Goal: Task Accomplishment & Management: Manage account settings

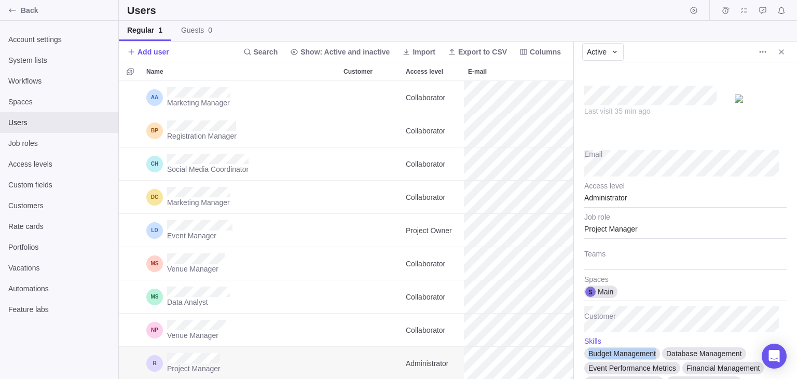
scroll to position [202, 0]
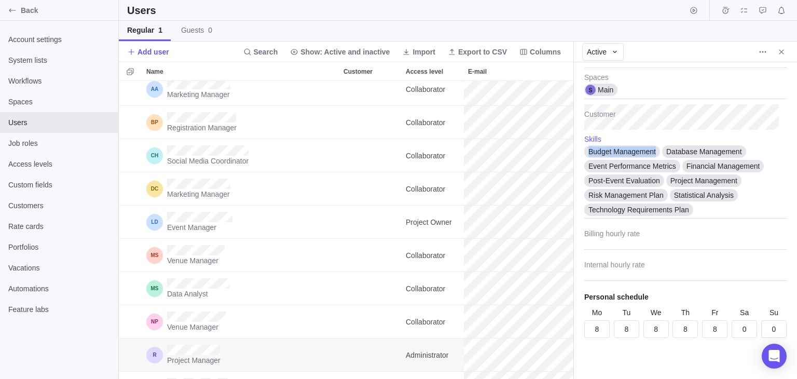
click at [581, 150] on div "Last visit 35 min ago Email Administrator Access level Project Manager Job role…" at bounding box center [685, 220] width 223 height 317
drag, startPoint x: 743, startPoint y: 152, endPoint x: 667, endPoint y: 156, distance: 76.4
click at [667, 156] on div "Database Management" at bounding box center [704, 151] width 84 height 12
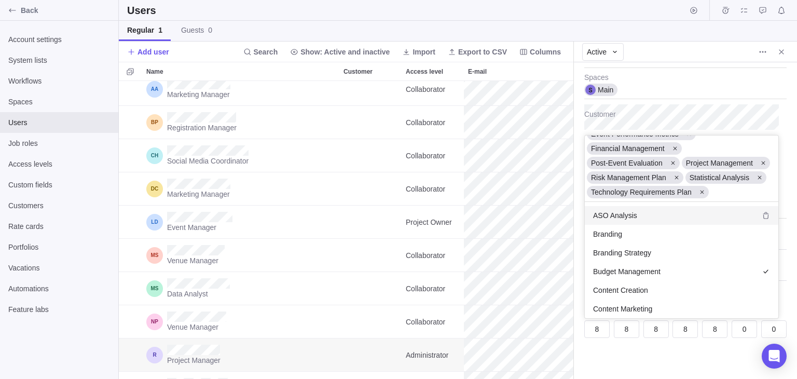
scroll to position [0, 0]
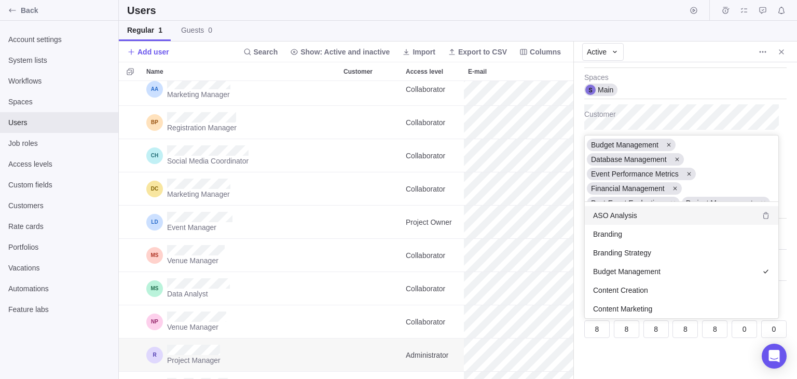
click at [704, 116] on div "Last visit 35 min ago Email Administrator Access level Project Manager Job role…" at bounding box center [685, 220] width 223 height 317
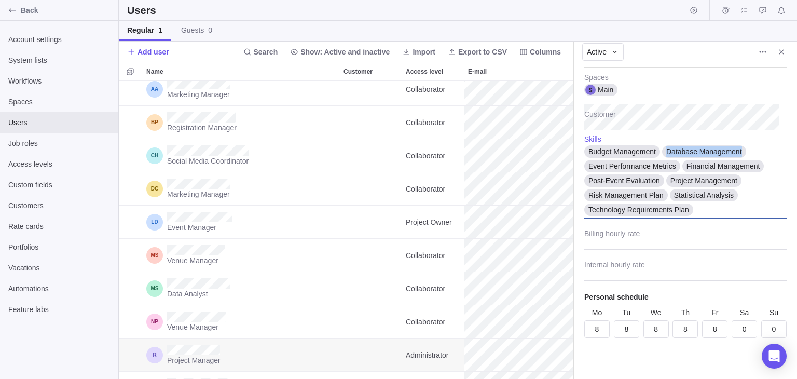
drag, startPoint x: 743, startPoint y: 153, endPoint x: 662, endPoint y: 150, distance: 81.0
click at [662, 150] on div "Database Management" at bounding box center [704, 151] width 84 height 10
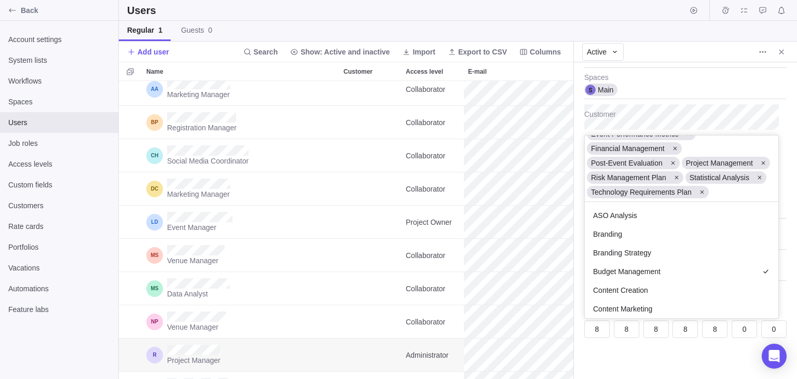
scroll to position [108, 186]
click at [742, 94] on div "Last visit 35 min ago Email Administrator Access level Project Manager Job role…" at bounding box center [685, 220] width 223 height 317
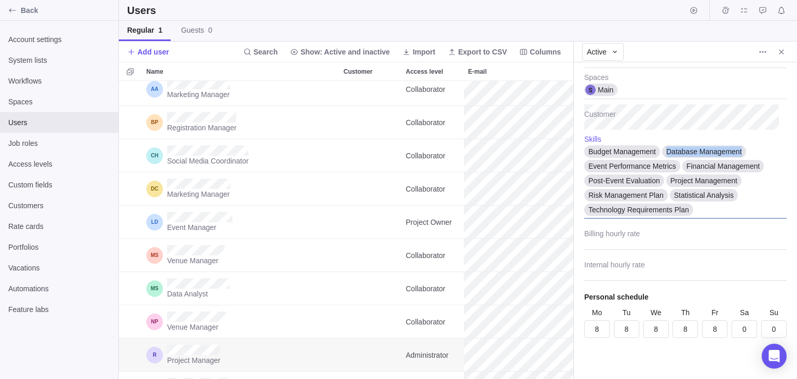
drag, startPoint x: 752, startPoint y: 147, endPoint x: 666, endPoint y: 148, distance: 86.2
click at [666, 148] on div "Budget Management Database Management Event Performance Metrics Financial Manag…" at bounding box center [686, 177] width 202 height 84
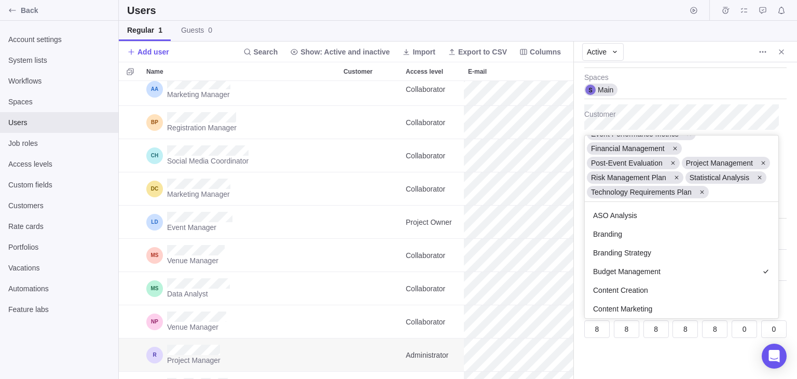
click at [759, 111] on div "Last visit 35 min ago Email Administrator Access level Project Manager Job role…" at bounding box center [685, 220] width 223 height 317
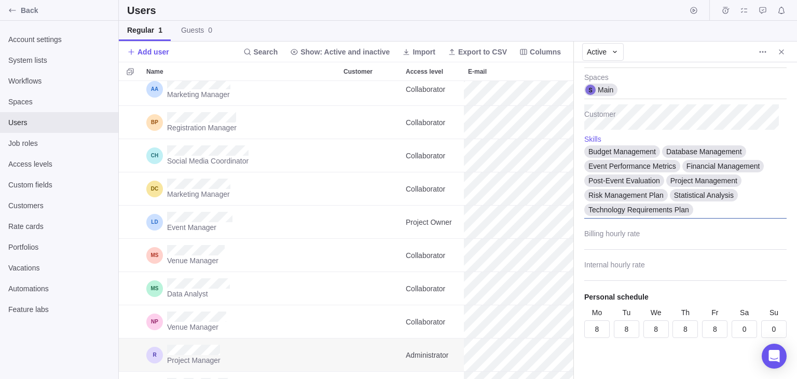
click at [722, 151] on span "Database Management" at bounding box center [705, 151] width 76 height 10
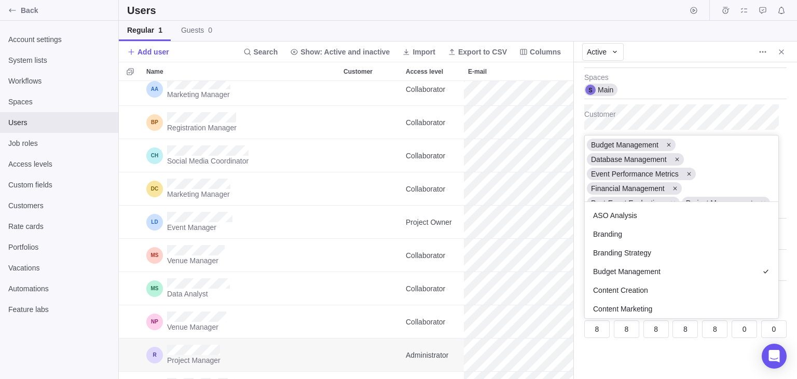
click at [722, 151] on div "Budget Management Database Management Event Performance Metrics Financial Manag…" at bounding box center [682, 168] width 194 height 66
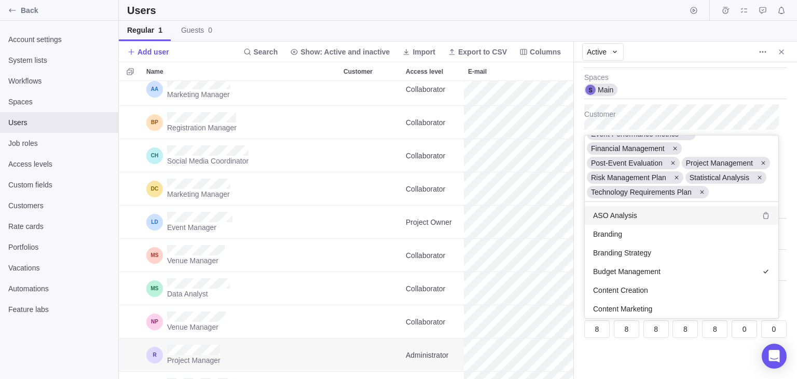
click at [766, 77] on div "Last visit 35 min ago Email Administrator Access level Project Manager Job role…" at bounding box center [685, 220] width 223 height 317
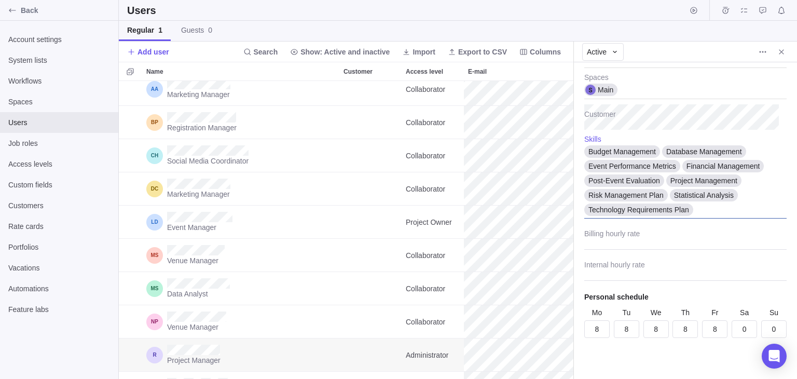
drag, startPoint x: 768, startPoint y: 155, endPoint x: 743, endPoint y: 150, distance: 25.5
click at [743, 150] on div "Budget Management Database Management Event Performance Metrics Financial Manag…" at bounding box center [686, 177] width 202 height 84
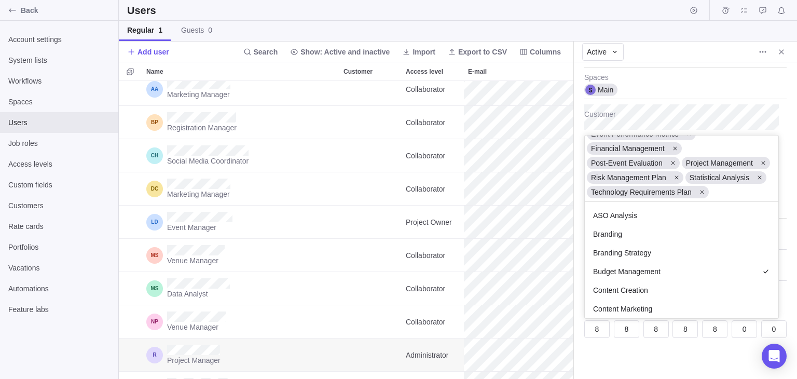
click at [750, 106] on div "Last visit 35 min ago Email Administrator Access level Project Manager Job role…" at bounding box center [685, 220] width 223 height 317
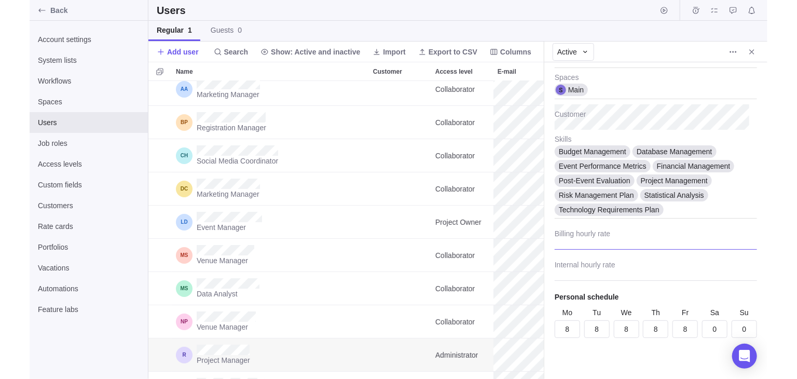
scroll to position [290, 446]
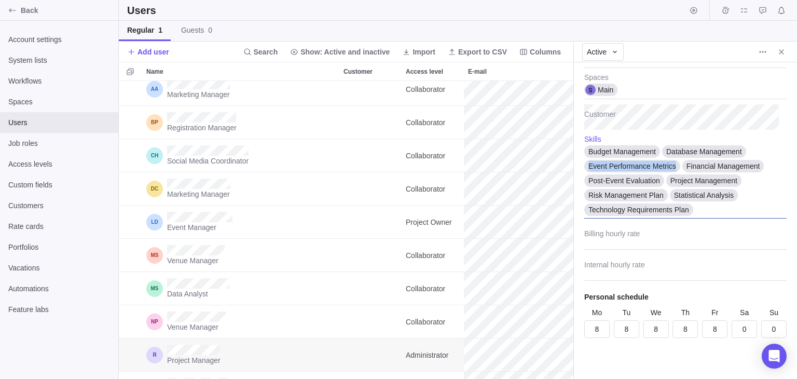
drag, startPoint x: 675, startPoint y: 163, endPoint x: 585, endPoint y: 160, distance: 90.4
click at [585, 160] on div "Budget Management Database Management Event Performance Metrics Financial Manag…" at bounding box center [686, 177] width 202 height 84
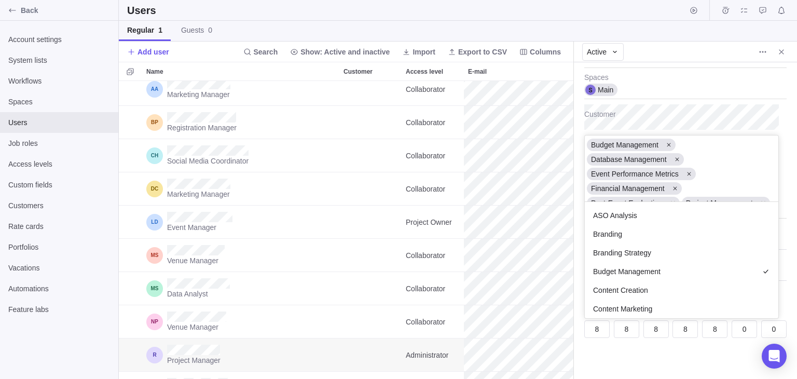
scroll to position [108, 186]
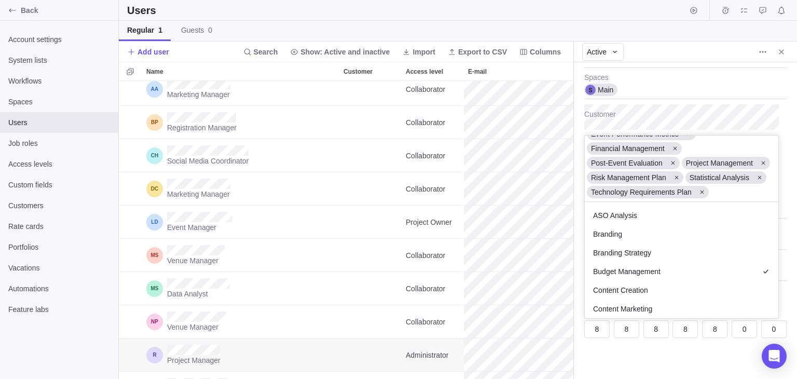
click at [572, 183] on body "Back Account settings System lists Workflows Spaces Users Job roles Access leve…" at bounding box center [398, 189] width 797 height 379
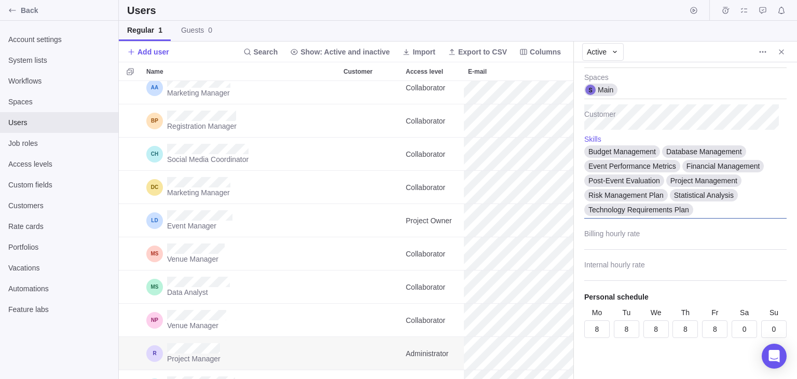
click at [758, 202] on div "Budget Management Database Management Event Performance Metrics Financial Manag…" at bounding box center [686, 177] width 202 height 84
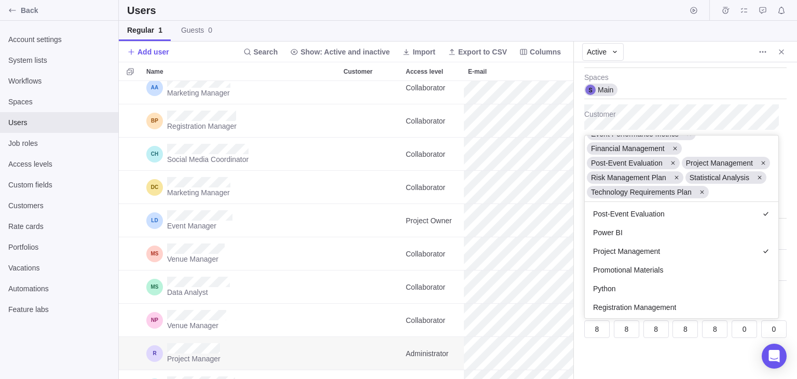
scroll to position [478, 0]
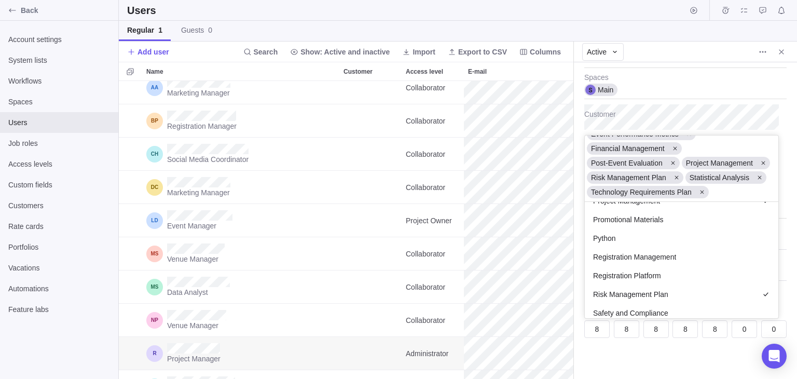
click at [779, 312] on div "Last visit 35 min ago Email Administrator Access level Project Manager Job role…" at bounding box center [685, 220] width 223 height 317
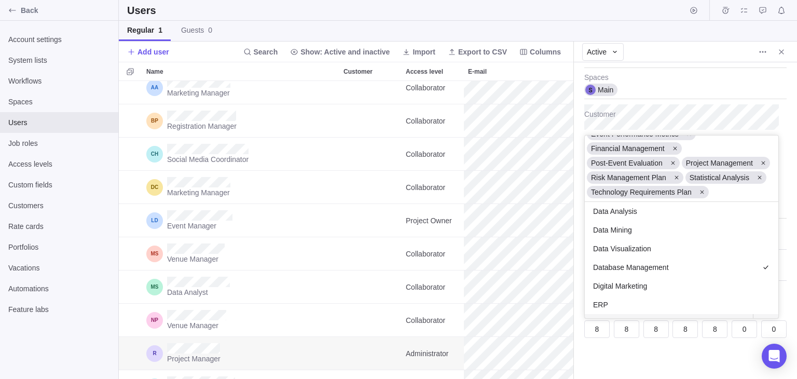
scroll to position [187, 0]
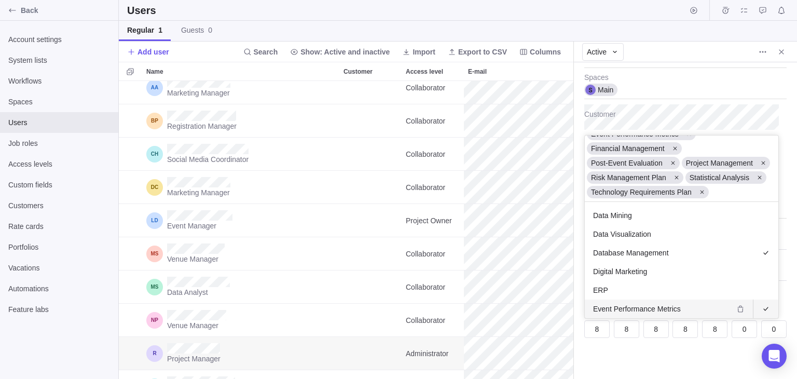
click at [777, 48] on body "Back Account settings System lists Workflows Spaces Users Job roles Access leve…" at bounding box center [398, 189] width 797 height 379
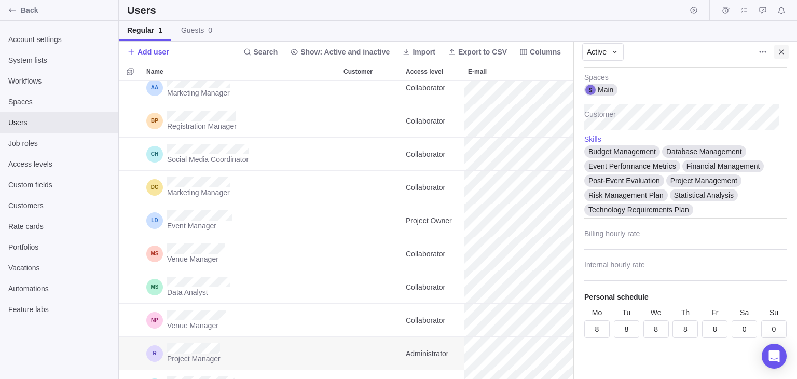
click at [779, 56] on span "Close" at bounding box center [782, 52] width 15 height 15
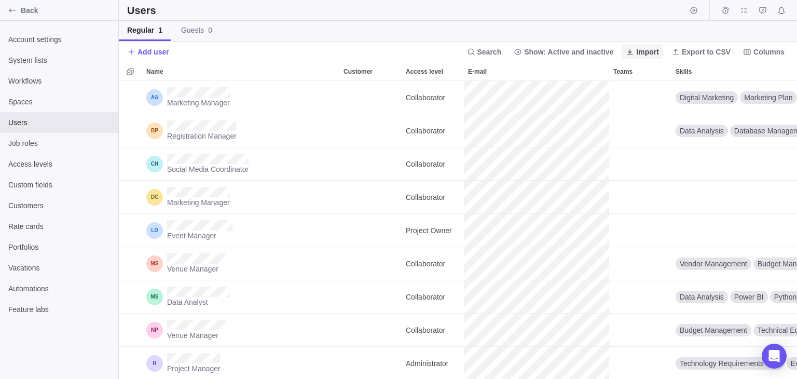
click at [643, 50] on span "Import" at bounding box center [647, 52] width 23 height 10
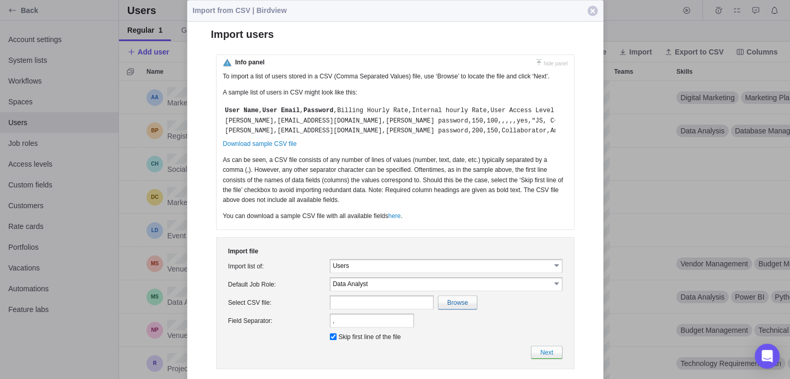
click at [594, 4] on button "Close" at bounding box center [592, 11] width 21 height 21
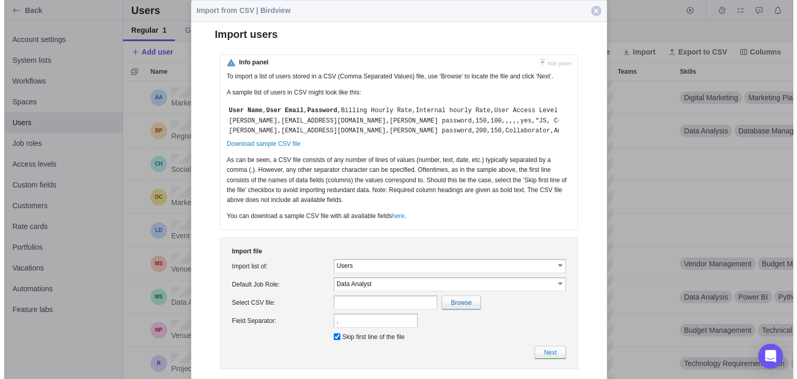
scroll to position [290, 671]
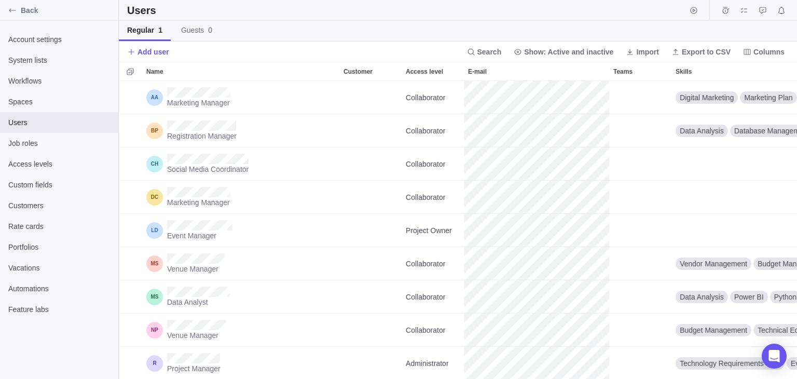
click at [593, 4] on div "Users" at bounding box center [458, 10] width 679 height 21
click at [680, 52] on icon at bounding box center [676, 52] width 8 height 8
click at [189, 28] on span "Guests 0" at bounding box center [196, 30] width 31 height 10
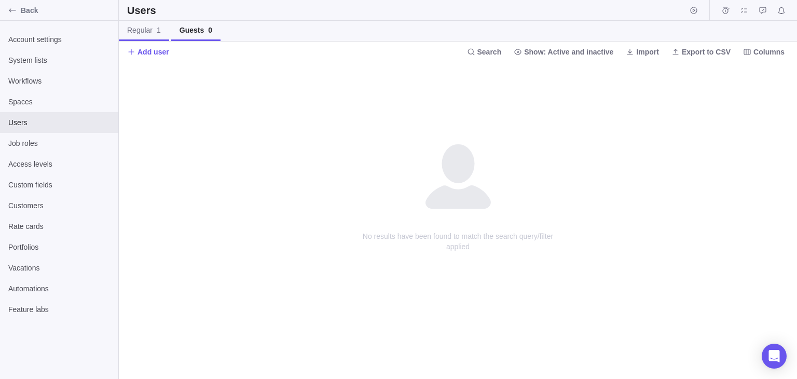
click at [140, 33] on span "Regular 1" at bounding box center [144, 30] width 34 height 10
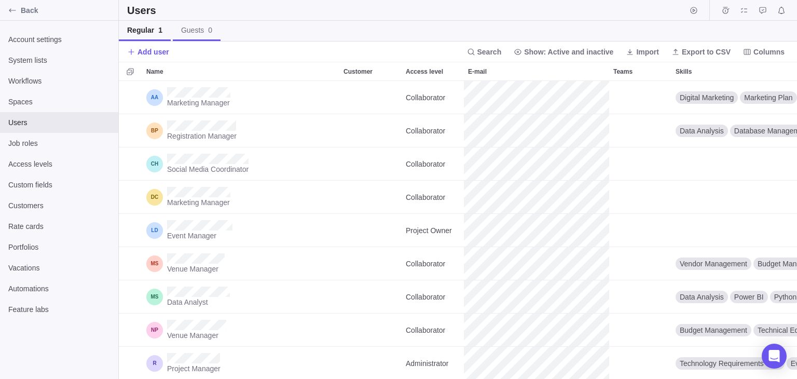
click at [198, 30] on span "Guests 0" at bounding box center [196, 30] width 31 height 10
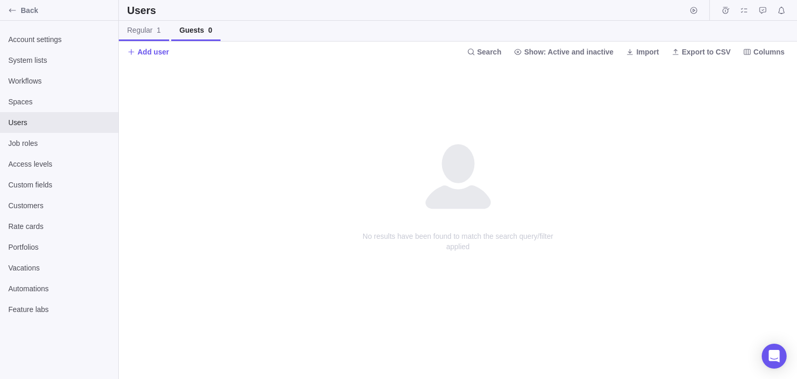
click at [133, 36] on link "Regular 1" at bounding box center [144, 31] width 50 height 20
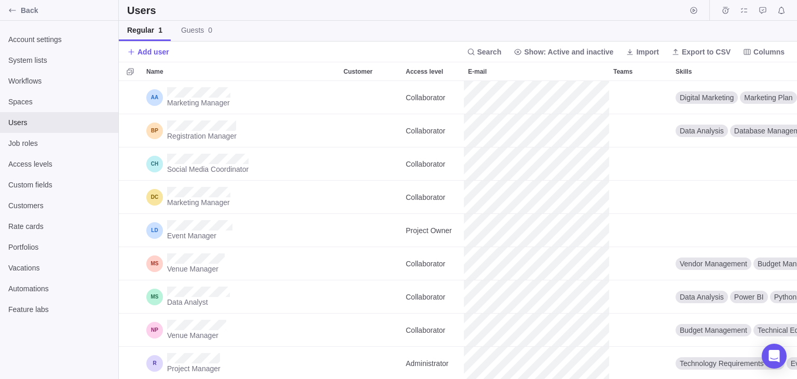
scroll to position [290, 671]
click at [147, 58] on span "Add user" at bounding box center [148, 52] width 42 height 15
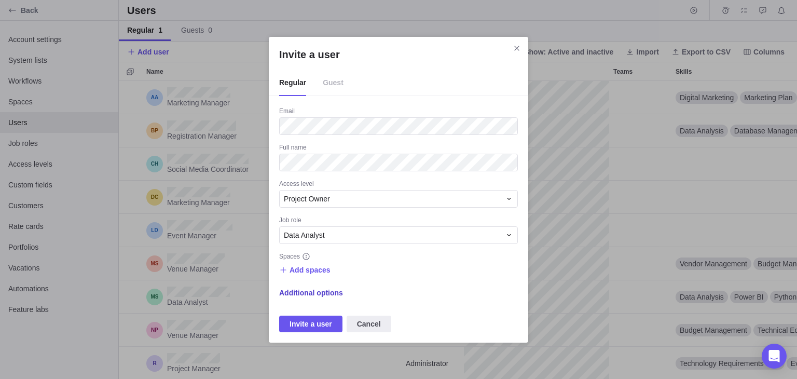
click at [306, 294] on span "Additional options" at bounding box center [311, 293] width 64 height 10
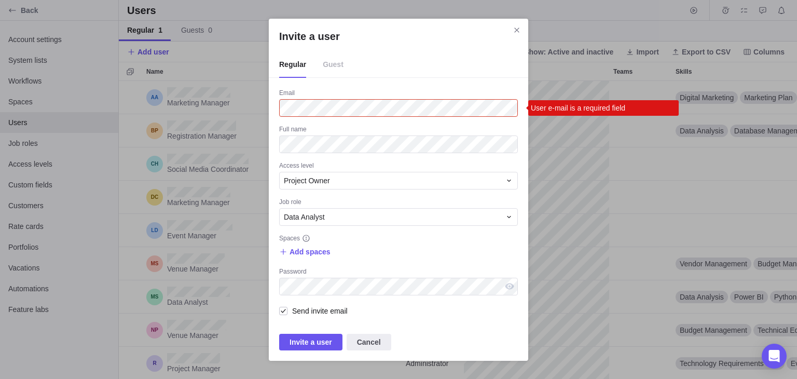
click at [334, 64] on span "Guest" at bounding box center [333, 65] width 21 height 26
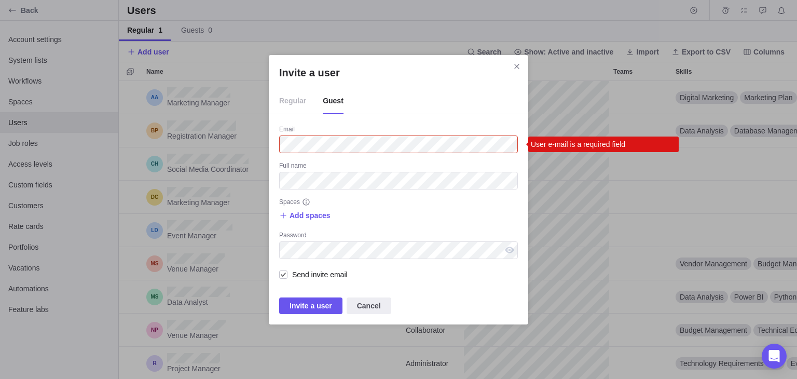
click at [293, 104] on span "Regular" at bounding box center [292, 101] width 27 height 26
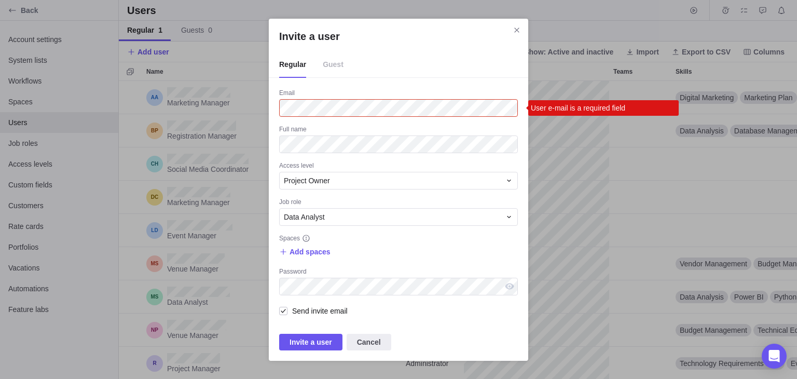
click at [328, 73] on span "Guest" at bounding box center [333, 65] width 21 height 26
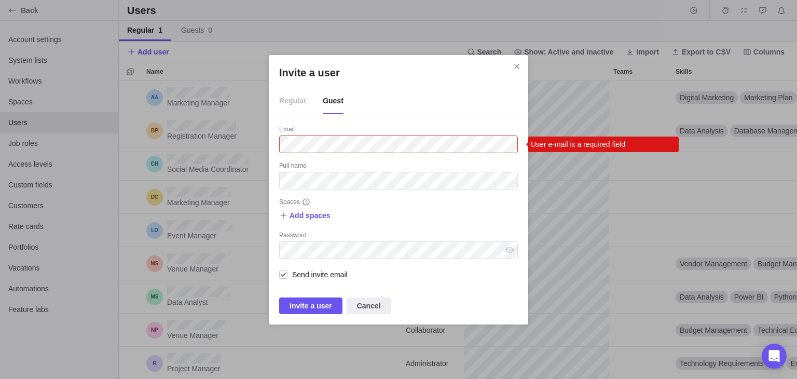
click at [289, 100] on span "Regular" at bounding box center [292, 101] width 27 height 26
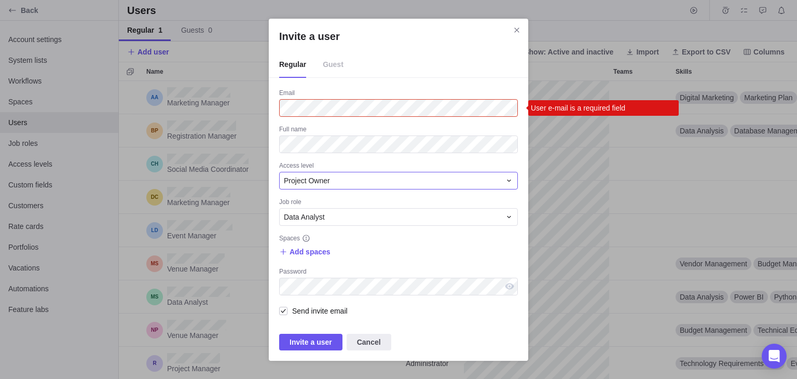
click at [325, 183] on span "Project Owner" at bounding box center [307, 180] width 46 height 10
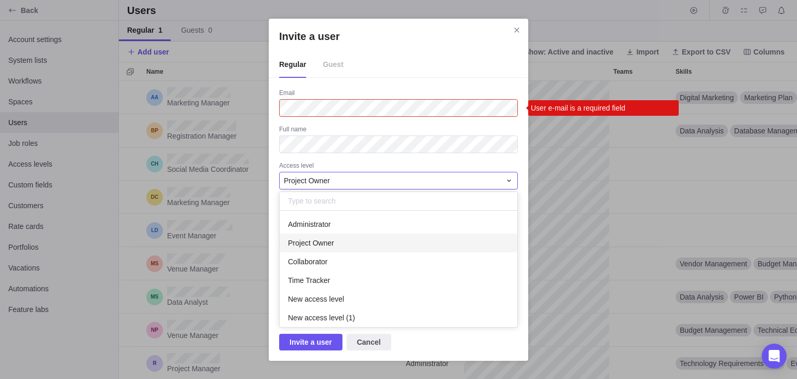
scroll to position [108, 230]
click at [325, 183] on span "Project Owner" at bounding box center [307, 180] width 46 height 10
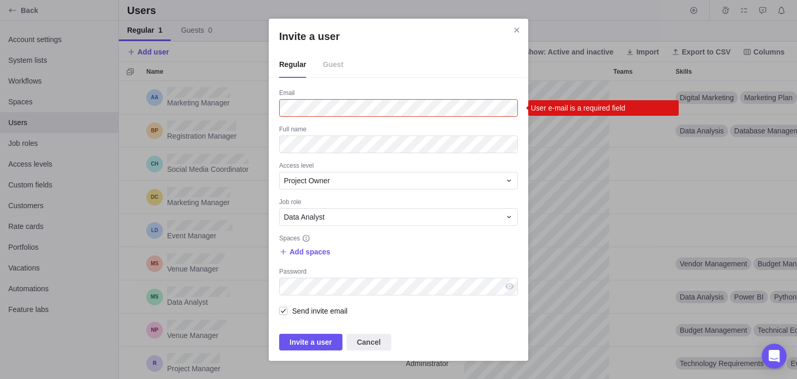
click at [329, 71] on span "Guest" at bounding box center [333, 65] width 21 height 26
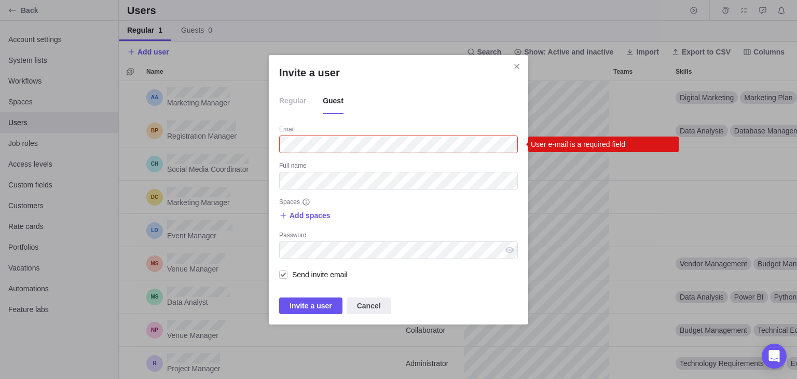
click at [290, 103] on span "Regular" at bounding box center [292, 101] width 27 height 26
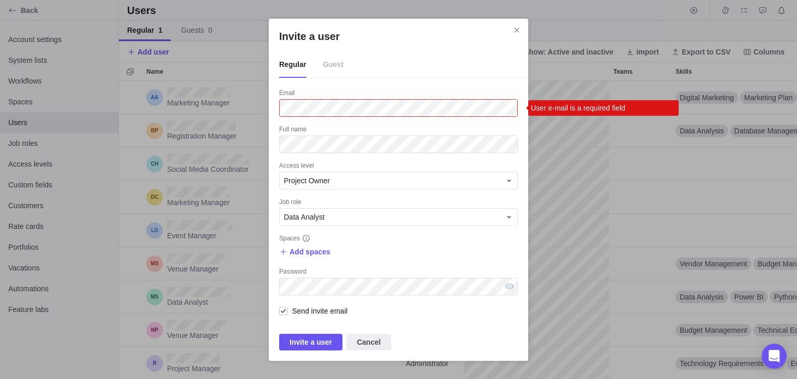
click at [327, 69] on span "Guest" at bounding box center [333, 65] width 21 height 26
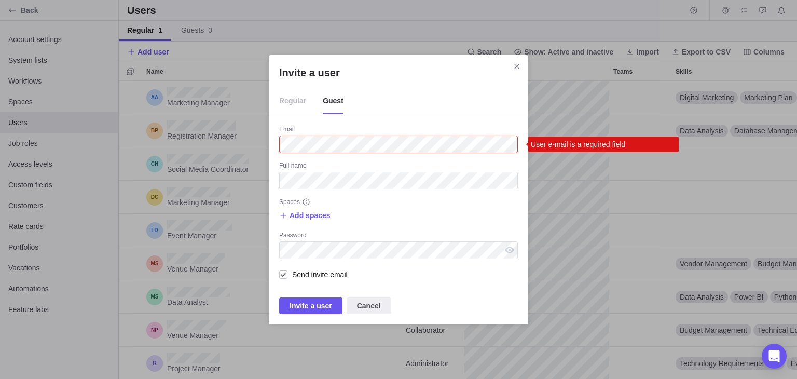
click at [294, 104] on span "Regular" at bounding box center [292, 101] width 27 height 26
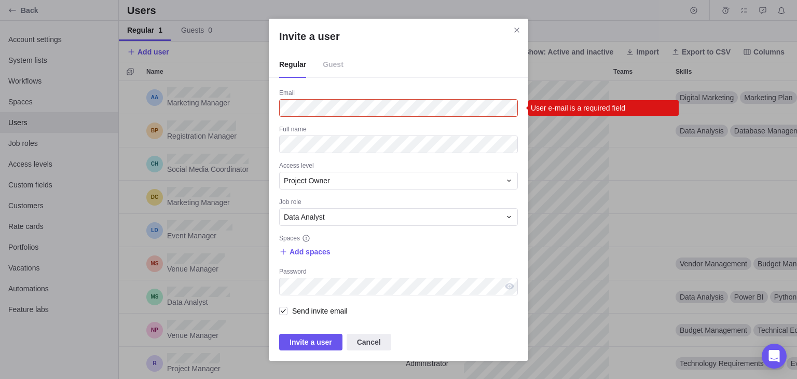
click at [332, 67] on span "Guest" at bounding box center [333, 65] width 21 height 26
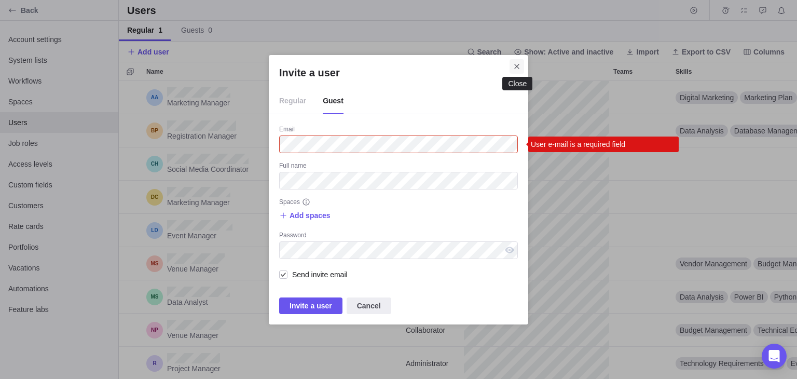
click at [515, 66] on icon "Close" at bounding box center [517, 66] width 8 height 8
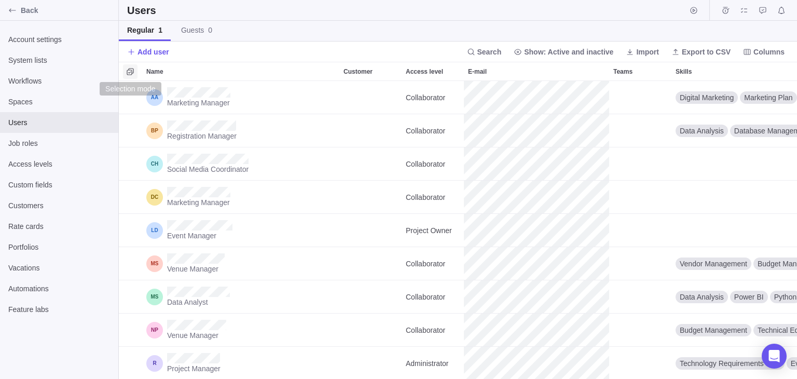
click at [128, 71] on icon "Selection mode" at bounding box center [130, 71] width 8 height 8
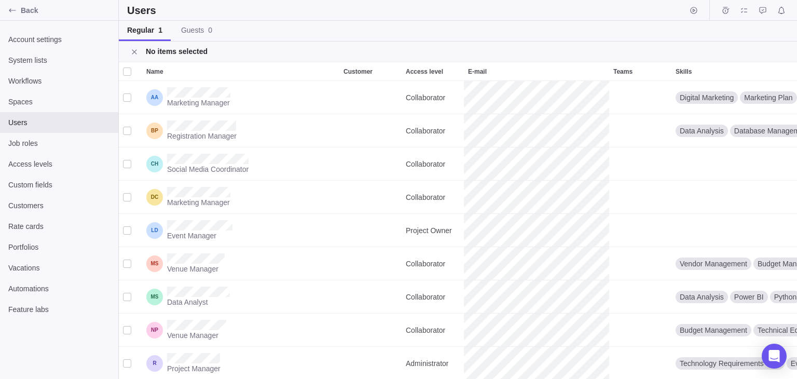
click at [128, 71] on div at bounding box center [127, 71] width 8 height 15
click at [137, 48] on span "Close" at bounding box center [134, 52] width 15 height 15
click at [129, 71] on icon "Selection mode" at bounding box center [130, 71] width 8 height 8
click at [127, 67] on div at bounding box center [127, 71] width 8 height 15
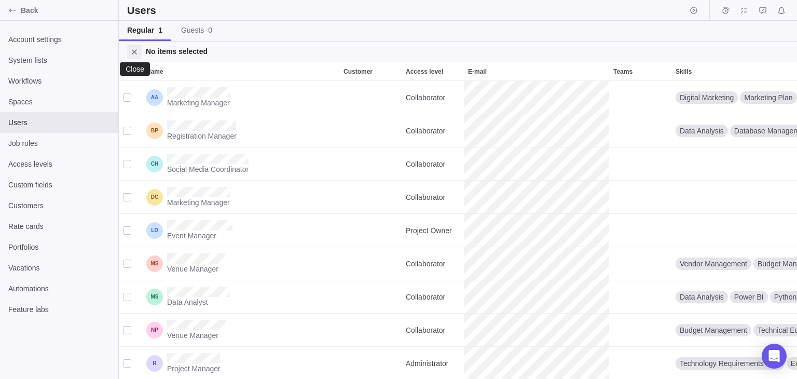
click at [132, 52] on icon "Close" at bounding box center [134, 52] width 8 height 8
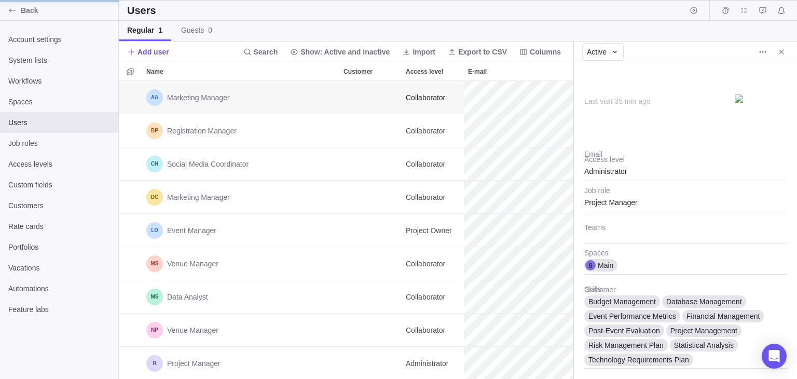
scroll to position [8, 8]
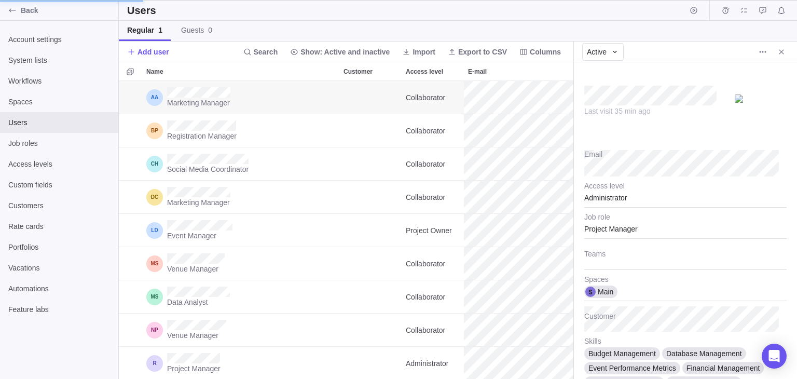
type textarea "x"
type input "60"
type input "35"
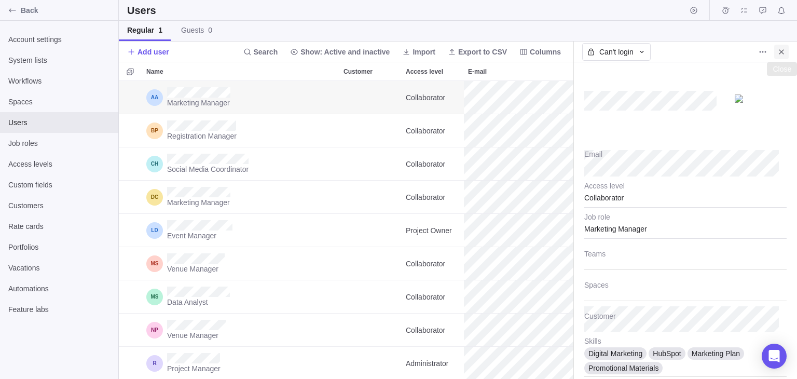
click at [776, 53] on span "Close" at bounding box center [782, 52] width 15 height 15
type textarea "x"
type input "30"
type input "15"
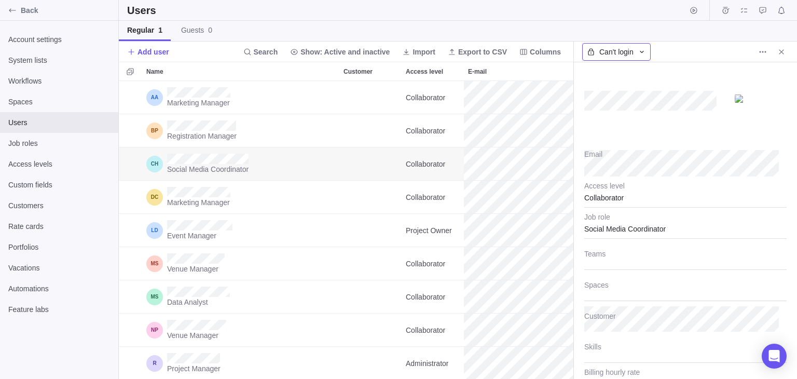
click at [639, 55] on icon at bounding box center [642, 52] width 8 height 8
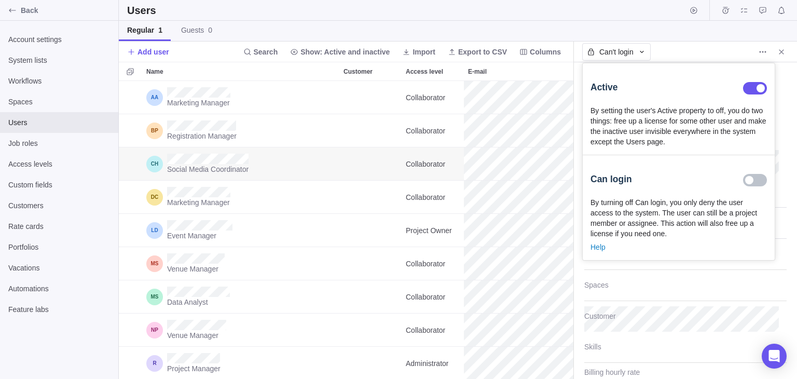
click at [693, 48] on body "Back Account settings System lists Workflows Spaces Users Job roles Access leve…" at bounding box center [398, 189] width 797 height 379
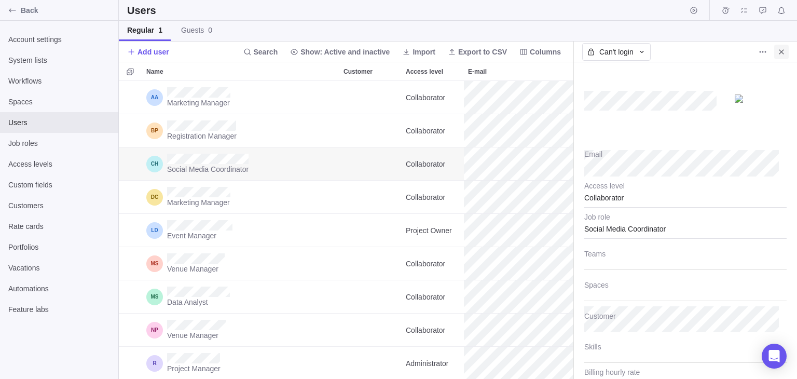
click at [784, 48] on icon "Close" at bounding box center [782, 52] width 8 height 8
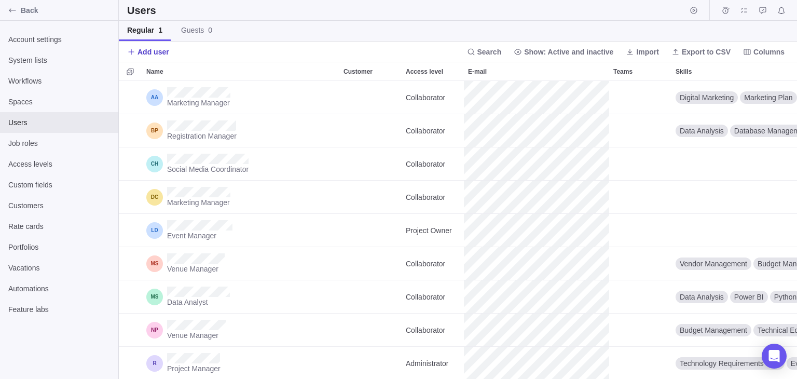
click at [167, 55] on span "Add user" at bounding box center [154, 52] width 32 height 10
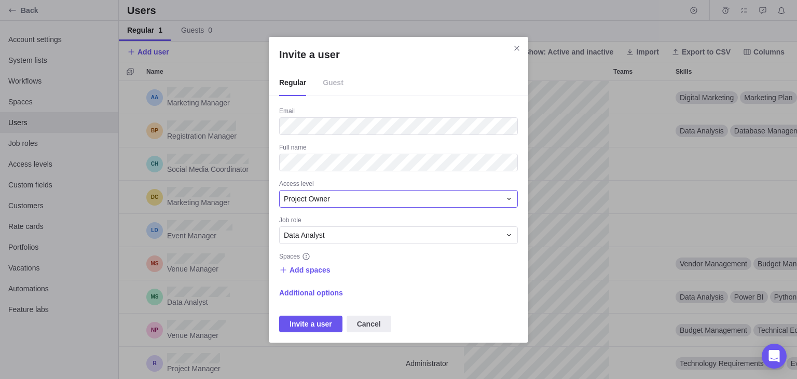
click at [382, 202] on div "Project Owner" at bounding box center [392, 199] width 217 height 10
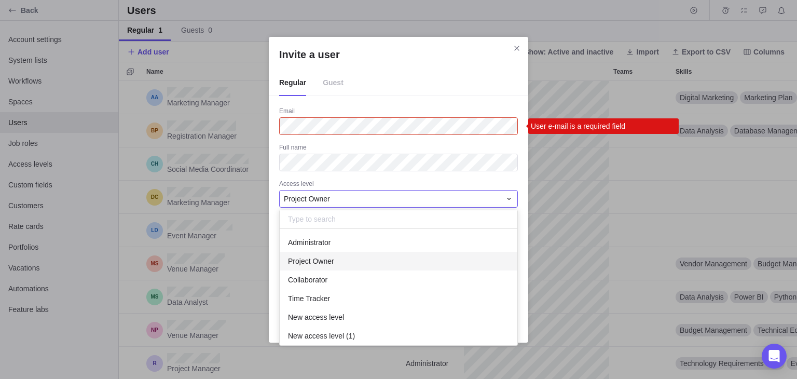
scroll to position [108, 230]
click at [359, 249] on div "Administrator" at bounding box center [399, 242] width 238 height 19
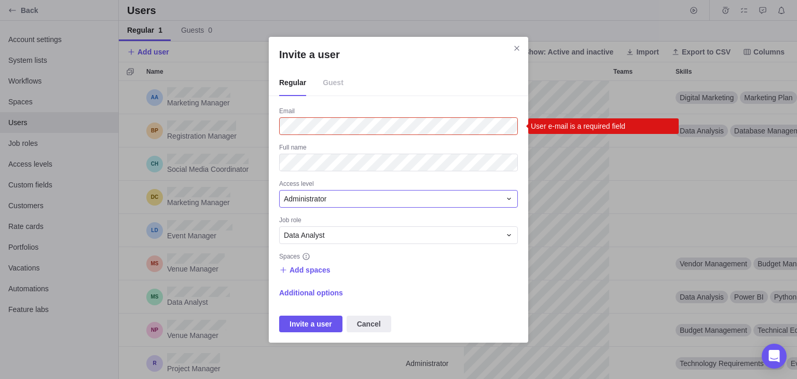
click at [352, 198] on div "Administrator" at bounding box center [392, 199] width 217 height 10
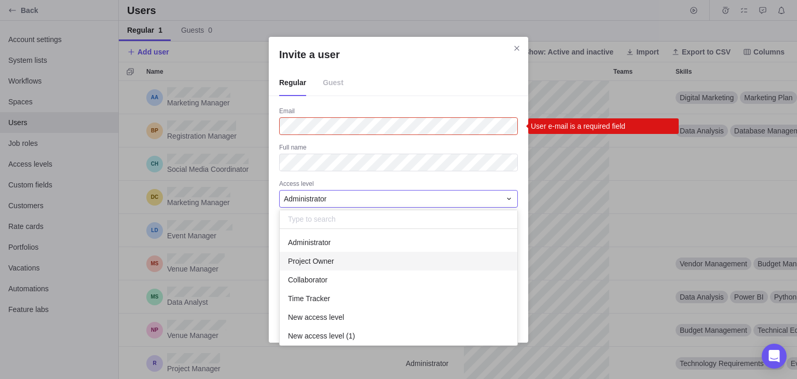
click at [350, 263] on div "Project Owner" at bounding box center [399, 261] width 238 height 19
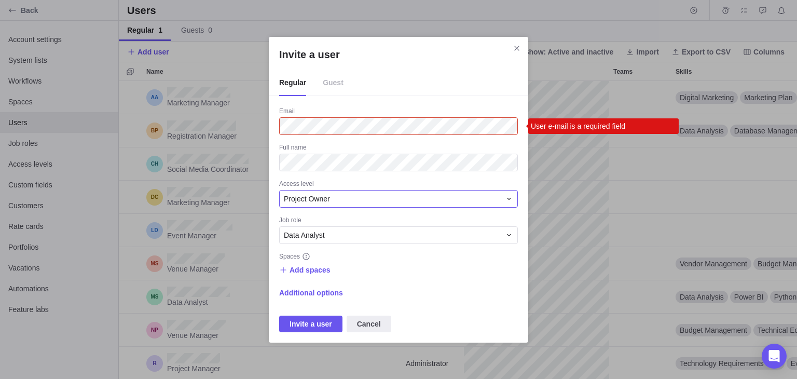
click at [369, 197] on div "Project Owner" at bounding box center [392, 199] width 217 height 10
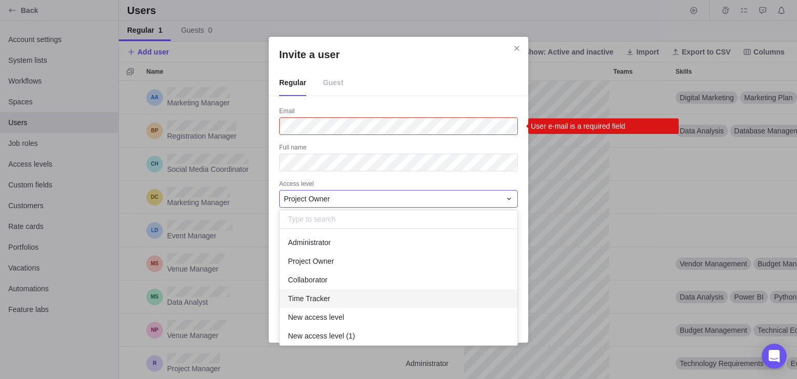
scroll to position [23, 0]
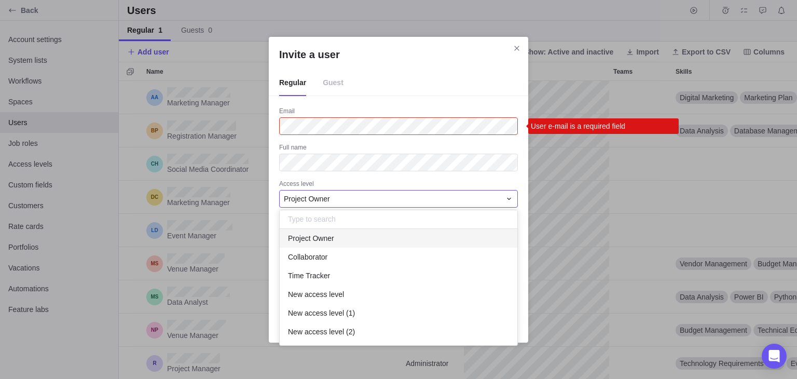
click at [497, 192] on div "Project Owner" at bounding box center [398, 199] width 239 height 18
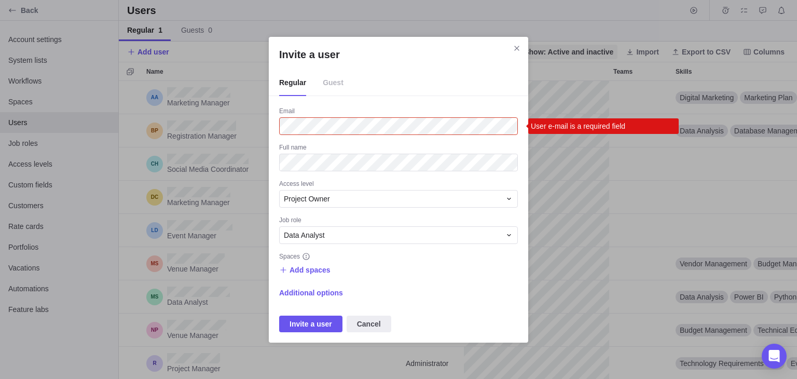
click at [522, 53] on span "Close" at bounding box center [517, 48] width 15 height 15
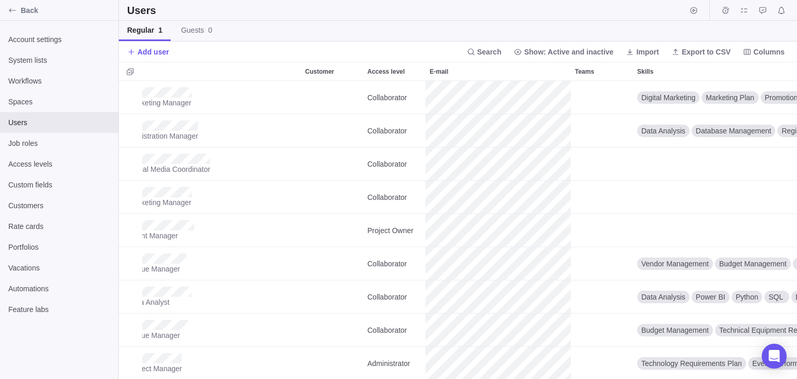
scroll to position [0, 0]
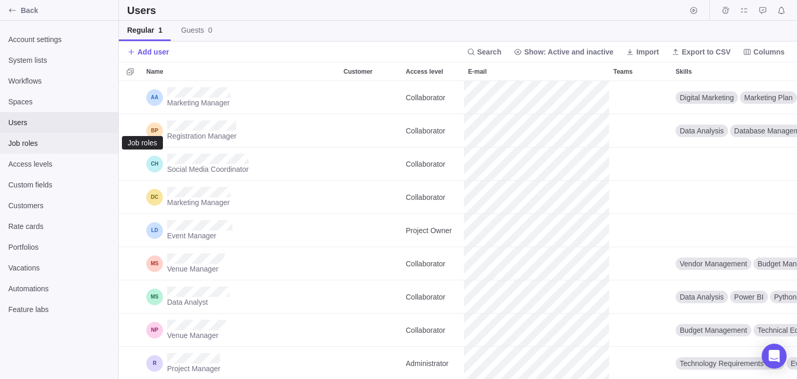
click at [23, 148] on span "Job roles" at bounding box center [59, 143] width 102 height 10
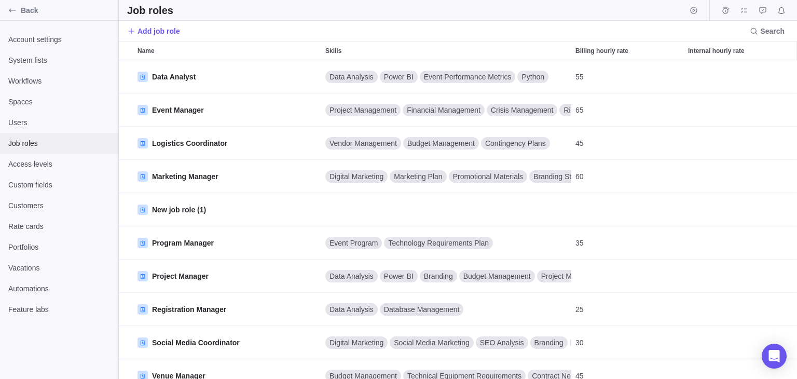
scroll to position [311, 671]
click at [177, 29] on span "Add job role" at bounding box center [159, 31] width 43 height 10
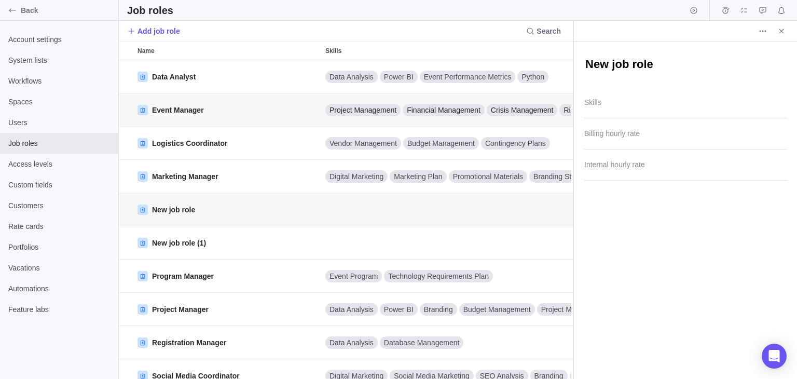
scroll to position [8, 8]
click at [656, 83] on div "New job role" at bounding box center [686, 65] width 202 height 46
click at [652, 97] on div at bounding box center [686, 105] width 202 height 26
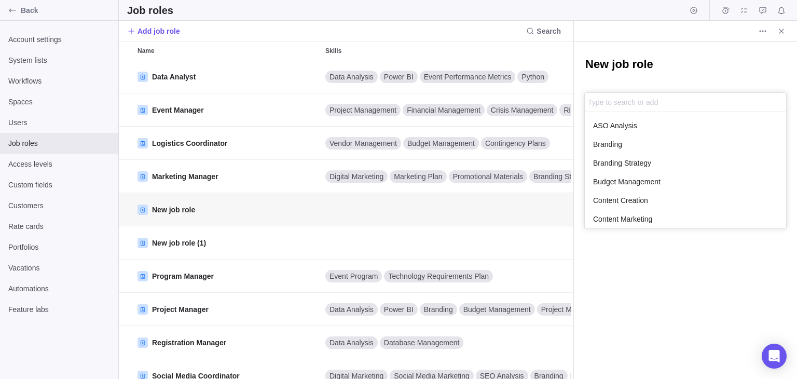
scroll to position [108, 193]
click at [658, 148] on div "Branding" at bounding box center [685, 144] width 201 height 19
click at [668, 184] on div "Budget Management" at bounding box center [685, 181] width 201 height 19
click at [638, 264] on div "New job role Branding Budget Management ASO Analysis Branding Branding Strategy…" at bounding box center [685, 210] width 223 height 337
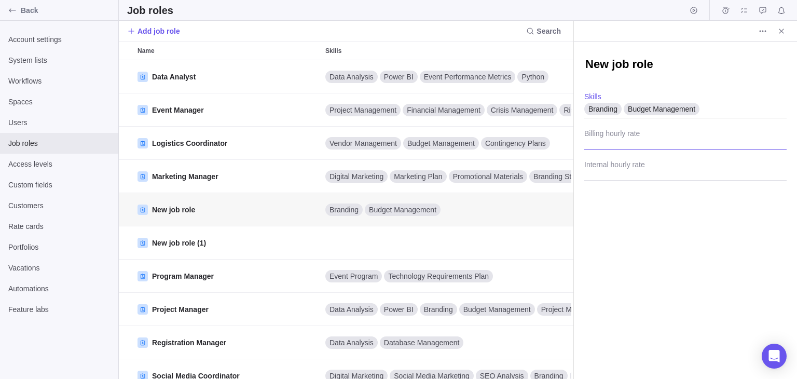
click at [636, 142] on input "Billing hourly rate" at bounding box center [686, 137] width 202 height 26
click at [625, 170] on input "Internal hourly rate" at bounding box center [686, 168] width 202 height 26
click at [625, 221] on div "New job role Branding Budget Management Skills Billing hourly rate Internal hou…" at bounding box center [685, 210] width 223 height 337
click at [765, 34] on icon "More actions" at bounding box center [763, 31] width 8 height 8
click at [729, 55] on body "Back Account settings System lists Workflows Spaces Users Job roles Access leve…" at bounding box center [398, 189] width 797 height 379
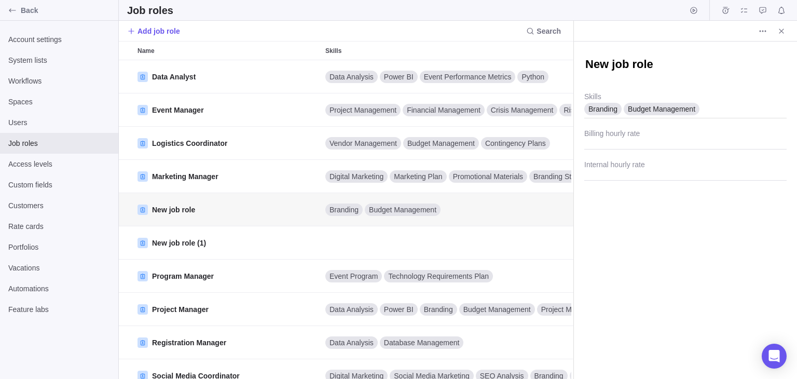
click at [789, 33] on div at bounding box center [685, 31] width 223 height 21
click at [783, 31] on icon "Close" at bounding box center [782, 31] width 8 height 8
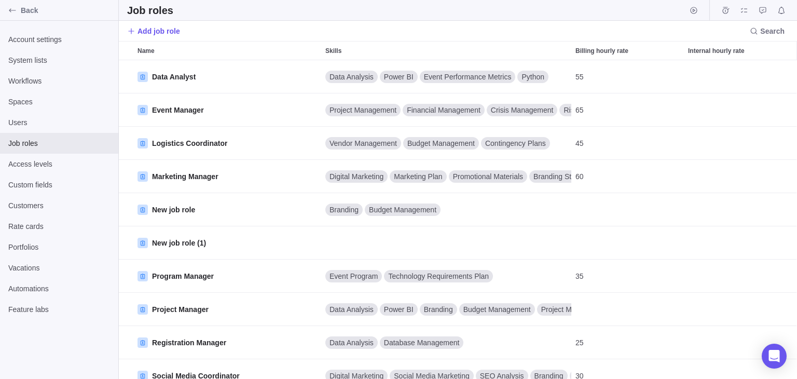
scroll to position [311, 671]
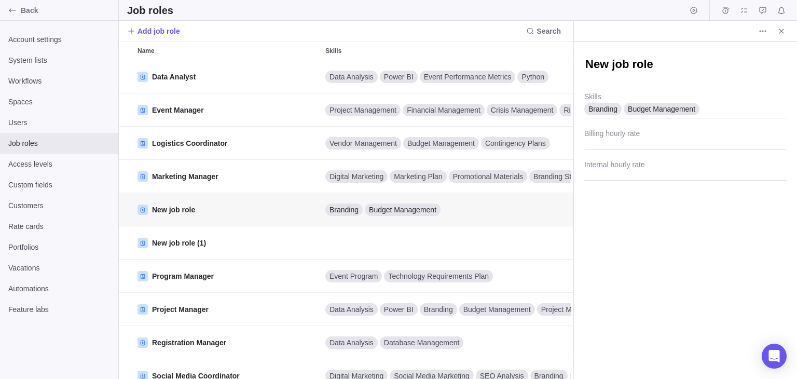
scroll to position [8, 8]
click at [756, 28] on span "More actions" at bounding box center [763, 31] width 15 height 15
click at [770, 49] on span "Delete" at bounding box center [775, 53] width 21 height 10
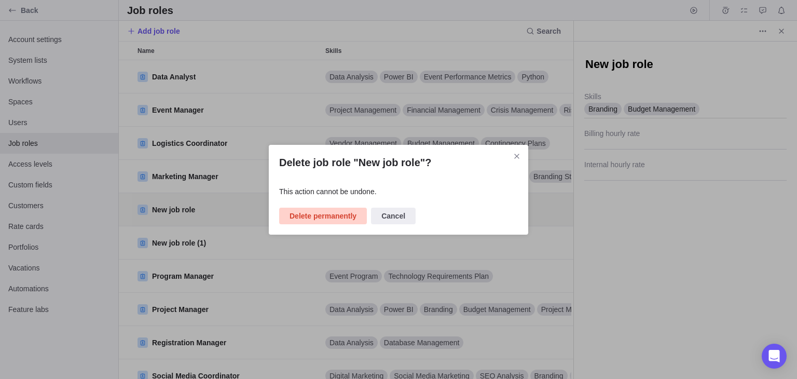
click at [351, 217] on span "Delete permanently" at bounding box center [323, 216] width 67 height 12
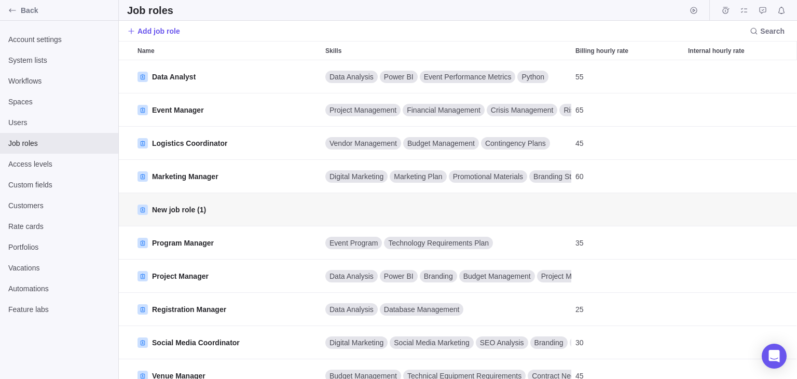
scroll to position [8, 8]
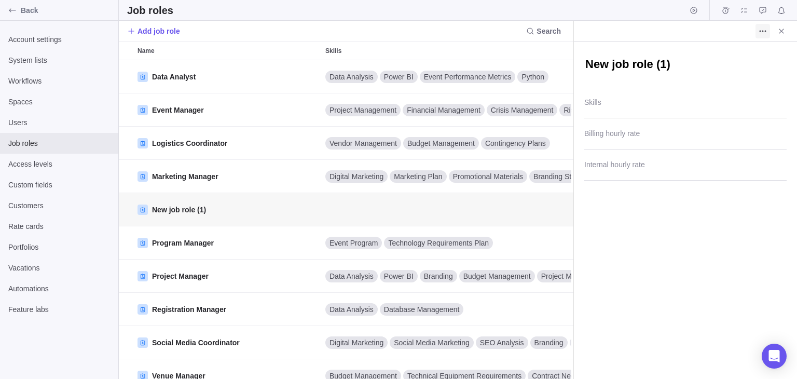
click at [762, 29] on icon "More actions" at bounding box center [763, 31] width 8 height 8
click at [770, 57] on span "Delete" at bounding box center [775, 53] width 21 height 10
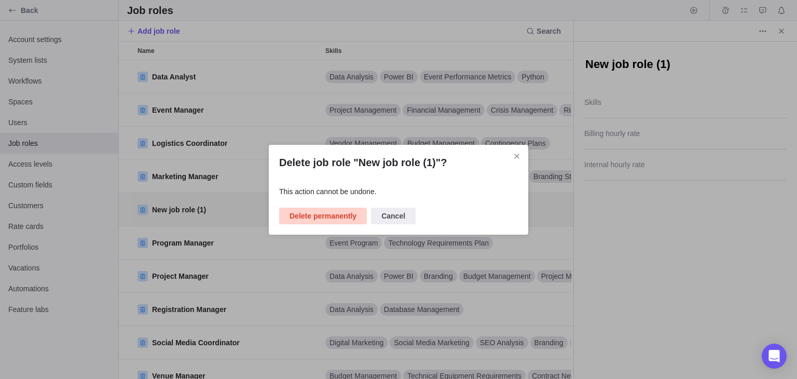
click at [351, 212] on span "Delete permanently" at bounding box center [323, 216] width 67 height 12
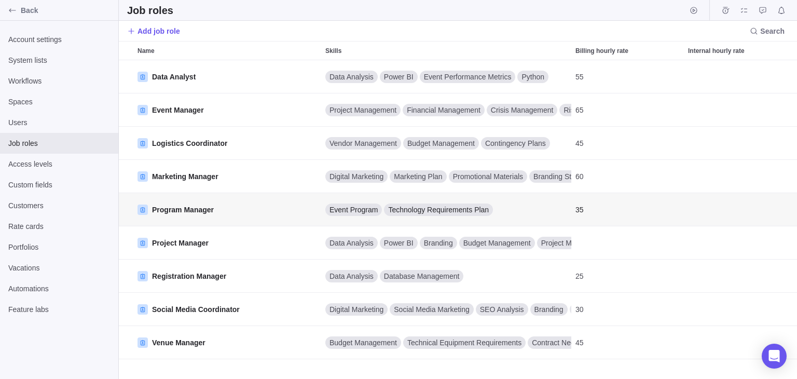
scroll to position [311, 671]
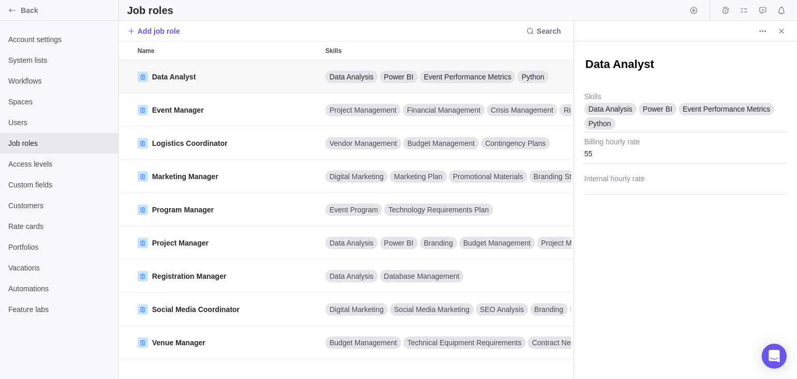
scroll to position [8, 8]
type textarea "x"
click at [781, 28] on icon "Close" at bounding box center [782, 31] width 8 height 8
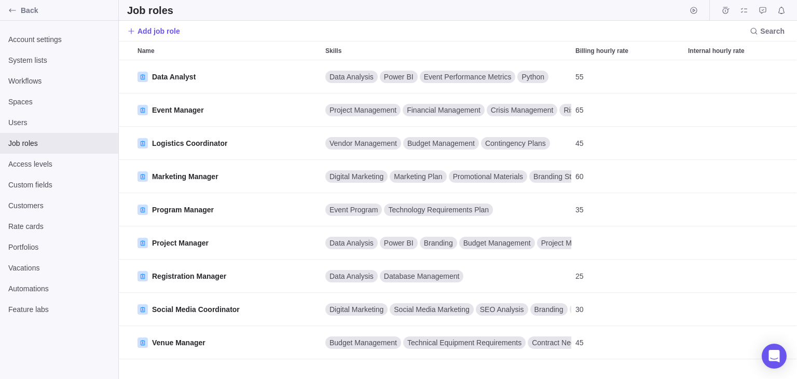
scroll to position [311, 671]
click at [44, 165] on span "Access levels" at bounding box center [59, 164] width 102 height 10
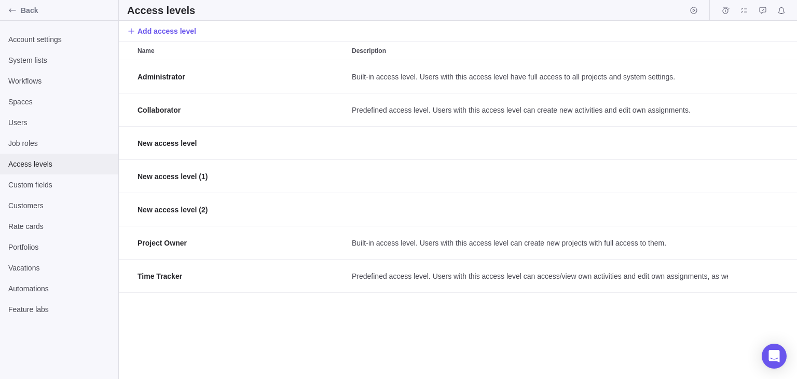
scroll to position [311, 671]
click at [33, 128] on div "Users" at bounding box center [59, 122] width 118 height 21
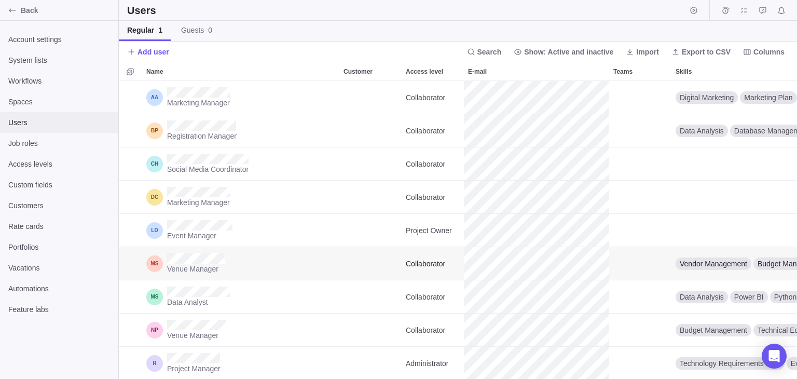
scroll to position [290, 671]
